Goal: Information Seeking & Learning: Learn about a topic

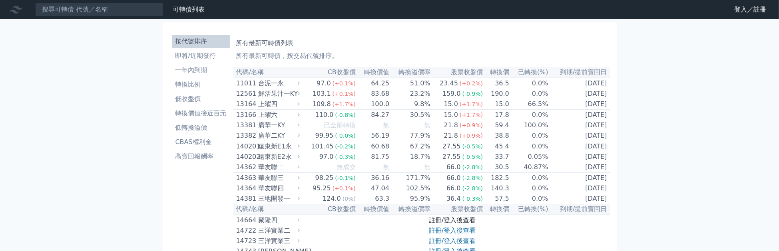
click at [449, 224] on link "註冊/登入後查看" at bounding box center [452, 221] width 47 height 8
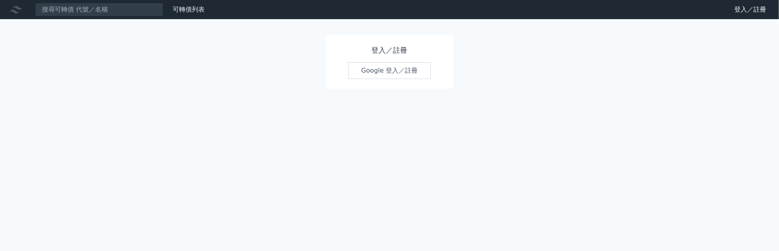
click at [386, 70] on link "Google 登入／註冊" at bounding box center [389, 70] width 83 height 17
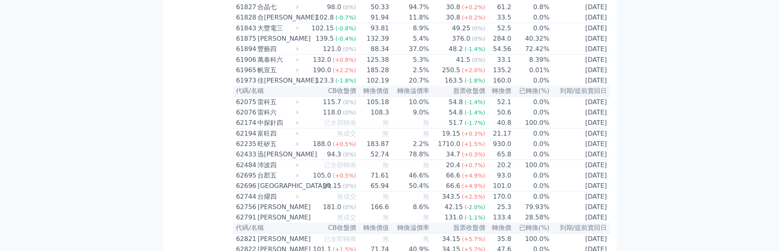
scroll to position [3003, 0]
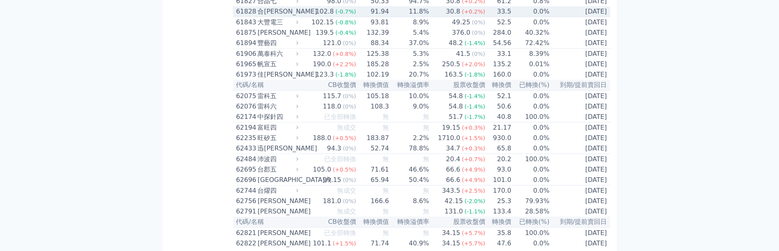
click at [265, 16] on div "合[PERSON_NAME]" at bounding box center [277, 12] width 39 height 10
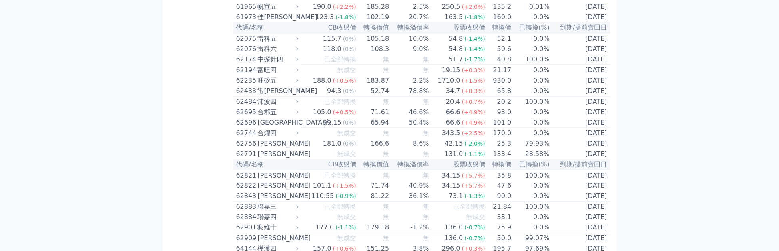
scroll to position [3326, 0]
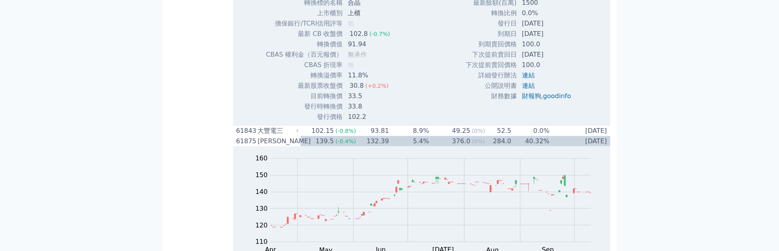
scroll to position [3049, 0]
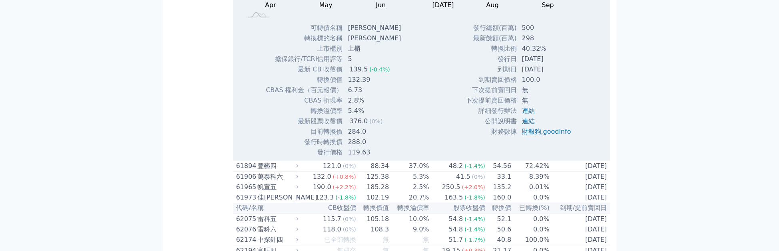
scroll to position [3141, 0]
